Goal: Find specific page/section

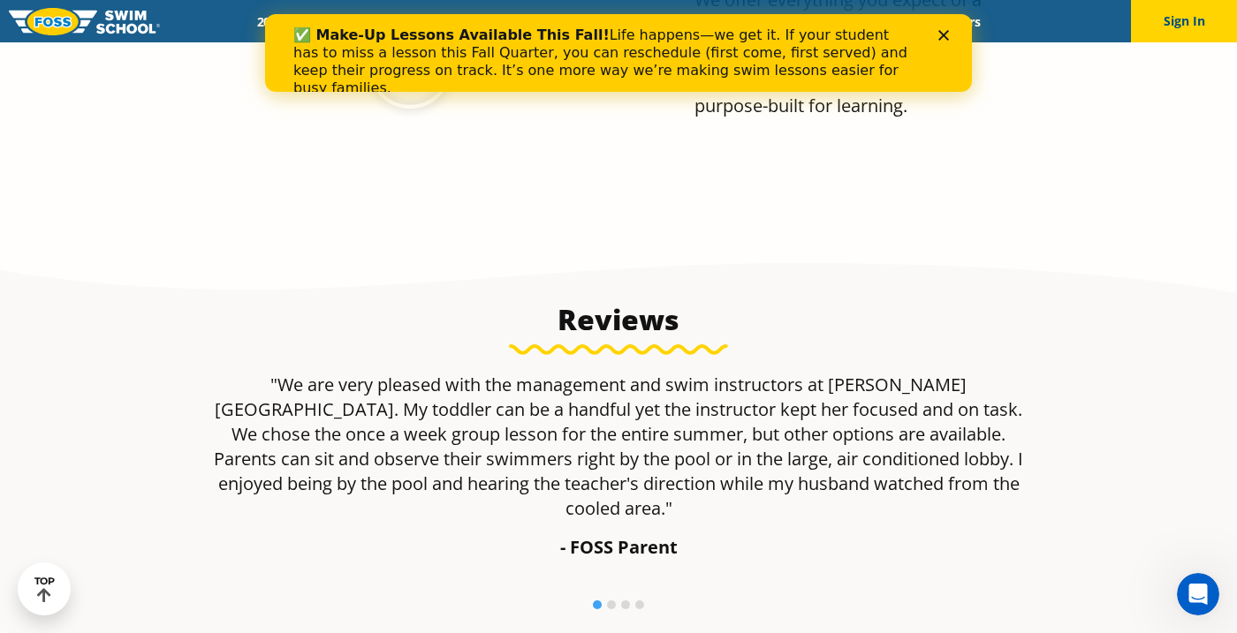
scroll to position [983, 0]
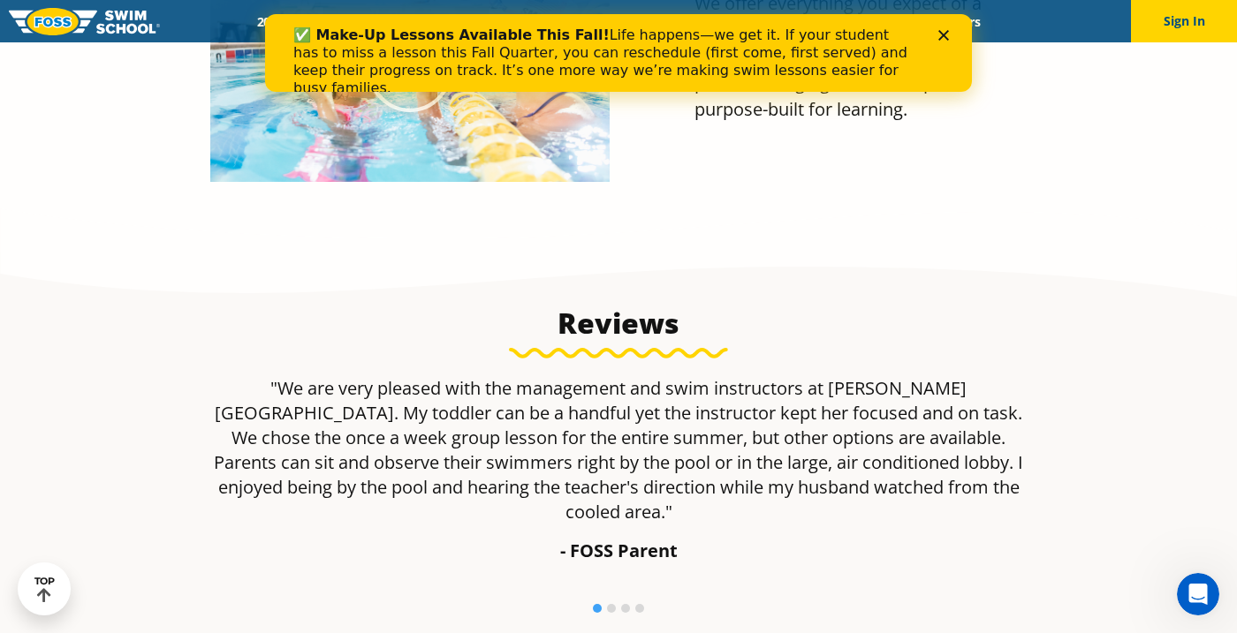
click at [947, 33] on icon "Close" at bounding box center [943, 35] width 11 height 11
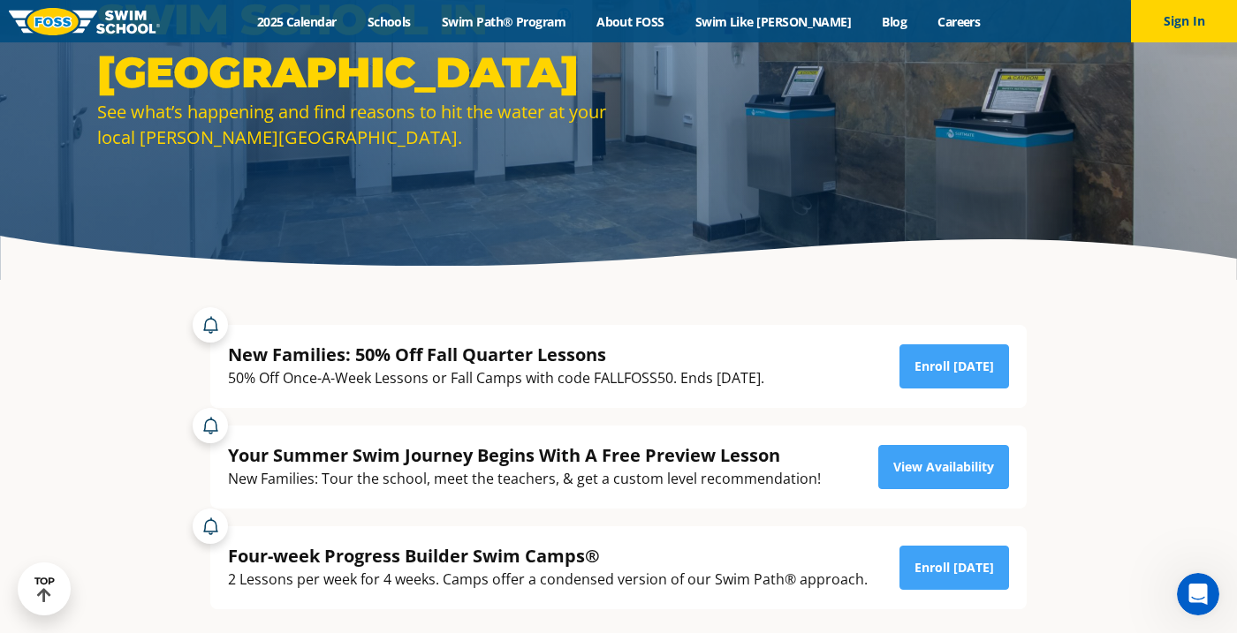
scroll to position [153, 0]
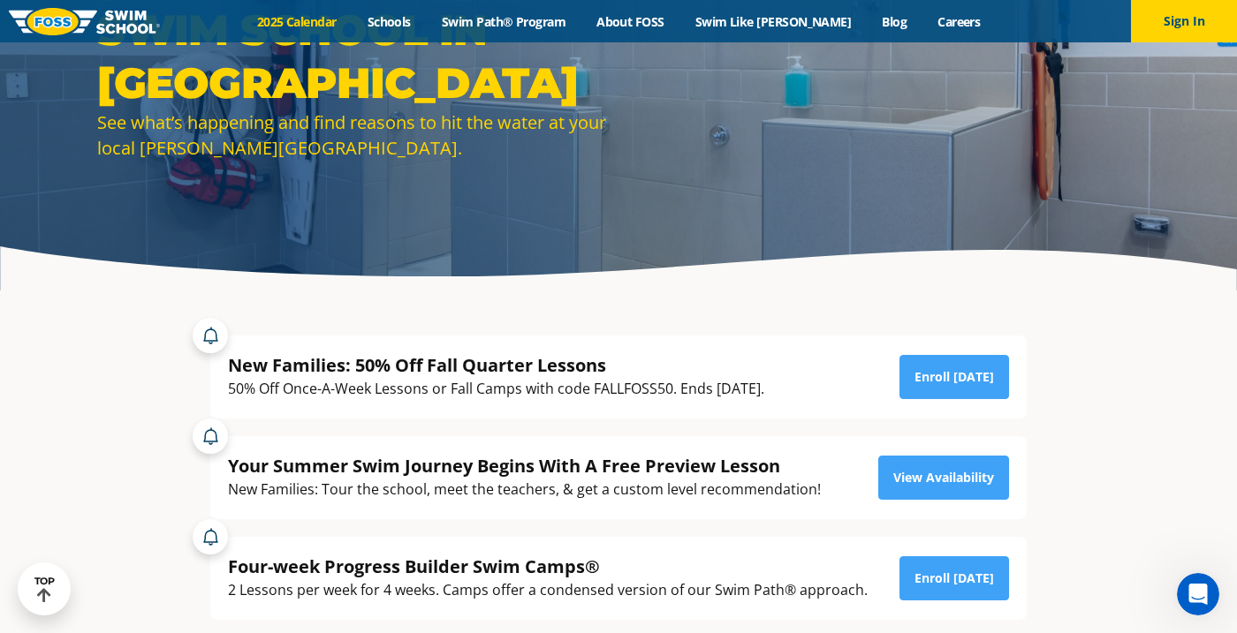
click at [315, 24] on link "2025 Calendar" at bounding box center [296, 21] width 110 height 17
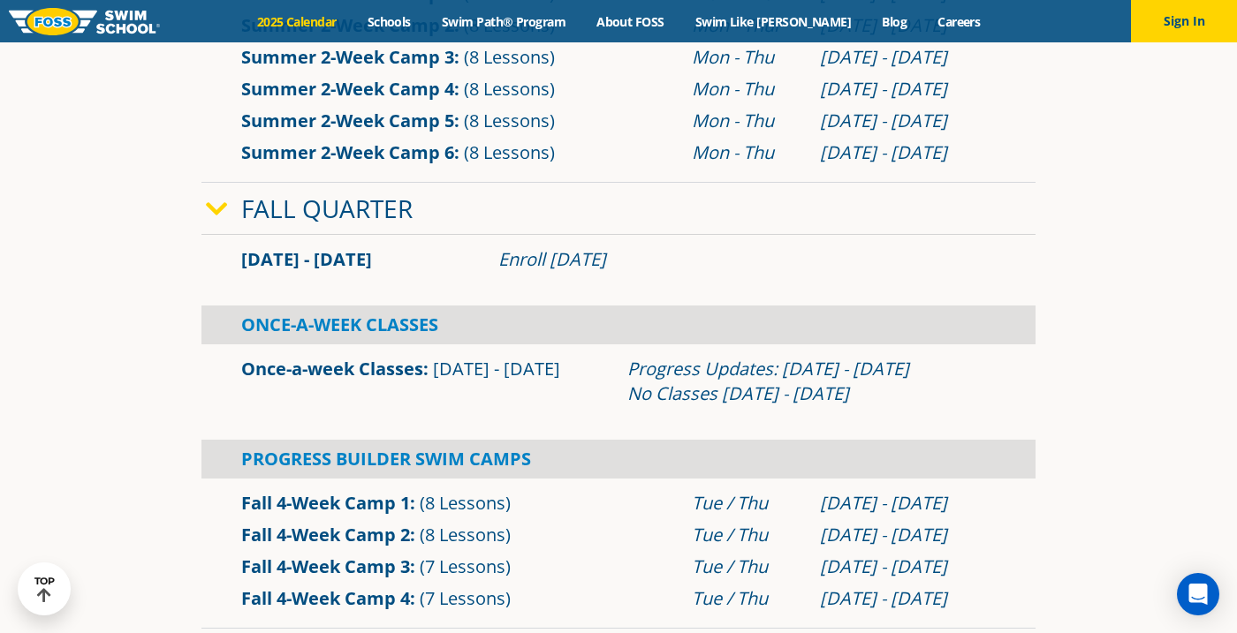
scroll to position [1003, 0]
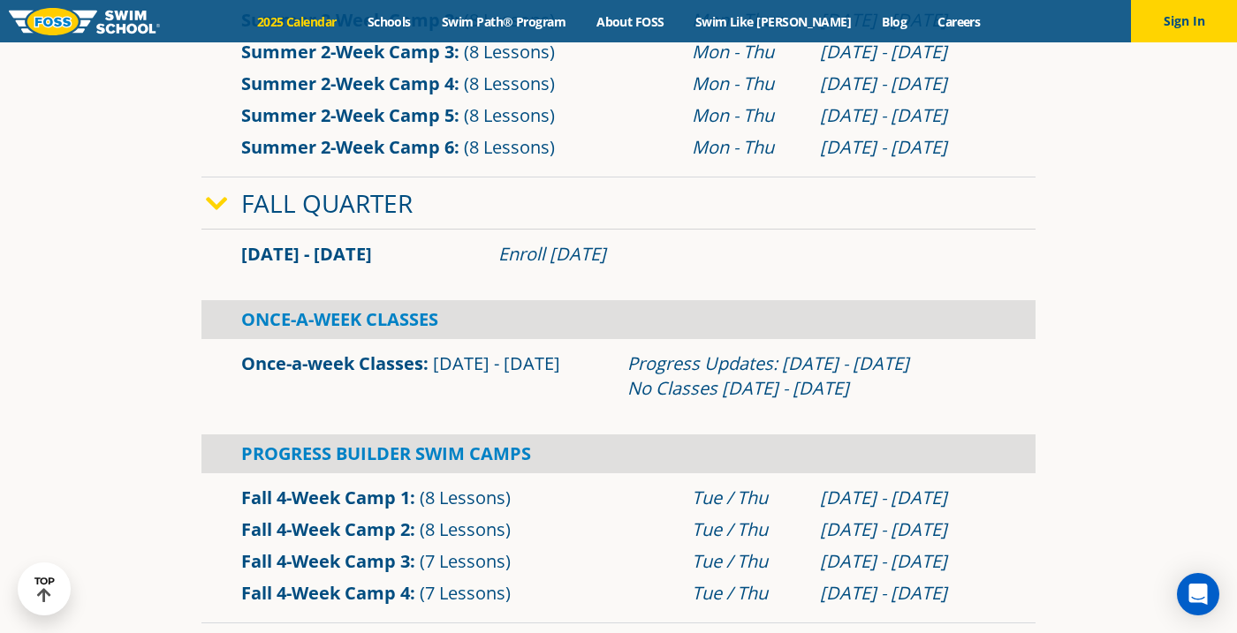
click at [370, 362] on link "Once-a-week Classes" at bounding box center [332, 364] width 182 height 24
